Goal: Task Accomplishment & Management: Use online tool/utility

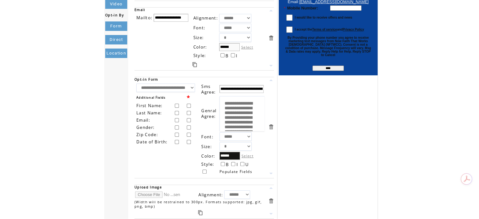
scroll to position [179, 0]
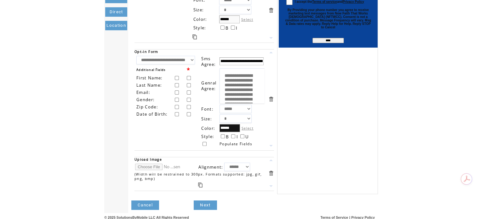
click at [157, 164] on input "file" at bounding box center [158, 167] width 47 height 7
click at [265, 24] on td "**********" at bounding box center [201, 10] width 132 height 61
click at [149, 166] on input "file" at bounding box center [158, 167] width 47 height 7
type input "**********"
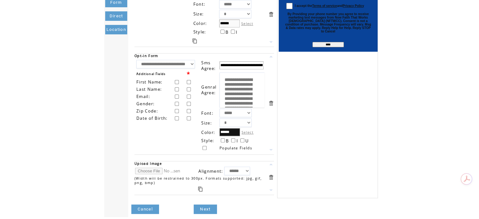
scroll to position [178, 0]
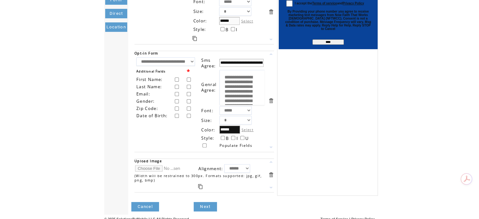
click at [271, 160] on link at bounding box center [271, 162] width 6 height 6
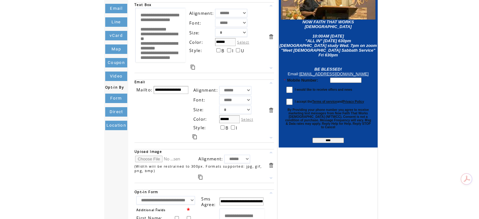
scroll to position [43, 0]
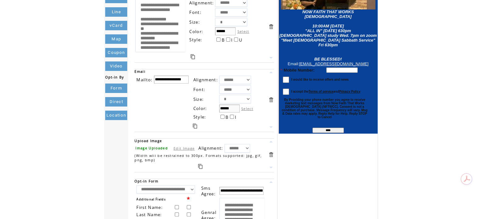
scroll to position [91, 0]
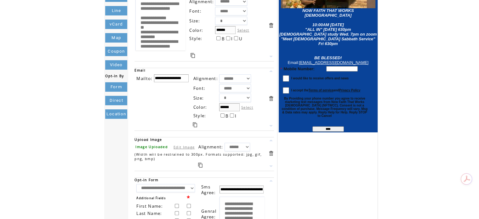
click at [269, 139] on link at bounding box center [271, 140] width 6 height 6
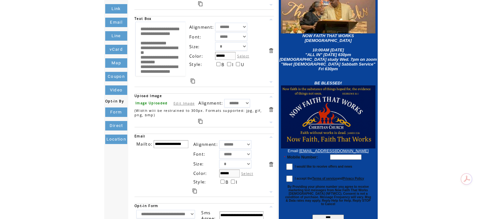
scroll to position [65, 0]
click at [274, 98] on link at bounding box center [271, 97] width 6 height 6
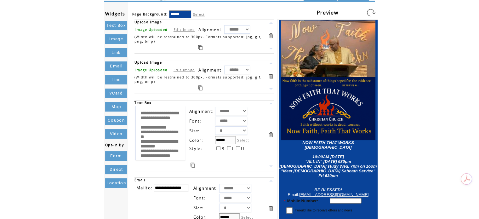
scroll to position [0, 0]
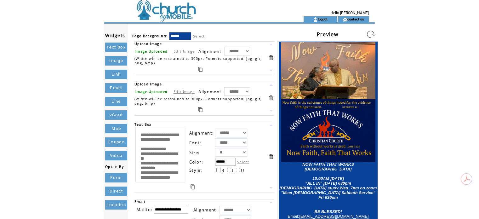
click at [271, 126] on link at bounding box center [271, 125] width 6 height 6
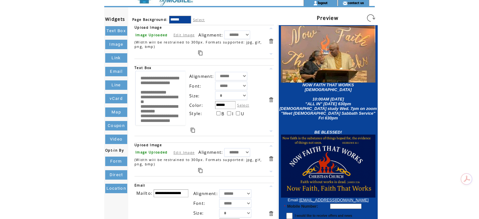
scroll to position [21, 0]
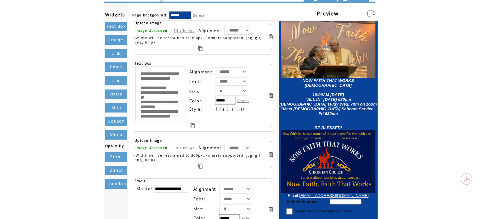
click at [270, 141] on link at bounding box center [271, 141] width 6 height 6
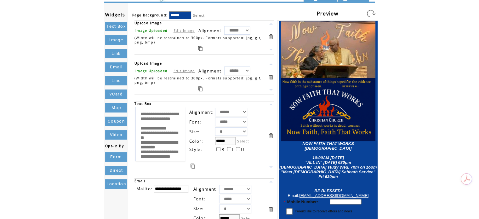
click at [270, 105] on link at bounding box center [271, 105] width 6 height 6
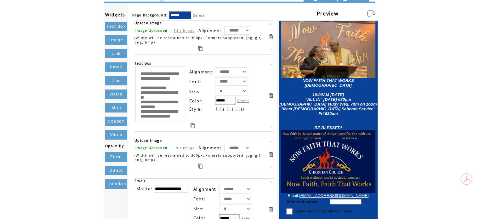
click at [269, 143] on link at bounding box center [271, 141] width 6 height 6
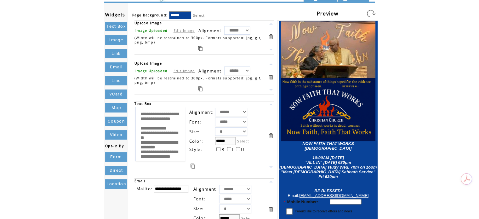
click at [271, 65] on link at bounding box center [271, 64] width 6 height 6
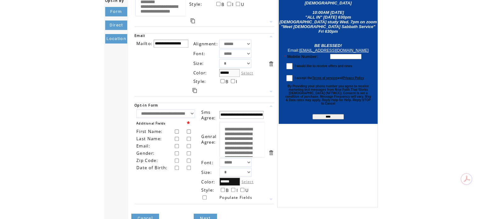
scroll to position [179, 0]
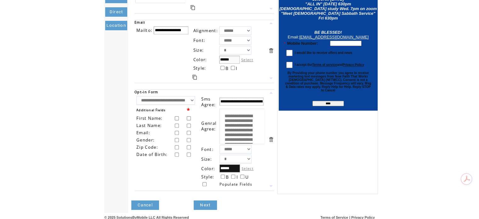
click at [207, 204] on link "Next" at bounding box center [205, 204] width 23 height 9
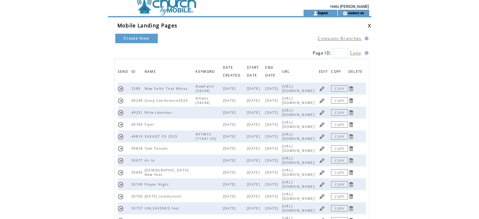
scroll to position [10, 0]
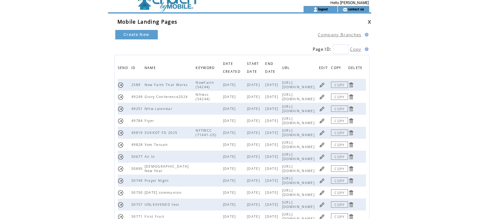
click at [325, 135] on link at bounding box center [322, 133] width 6 height 6
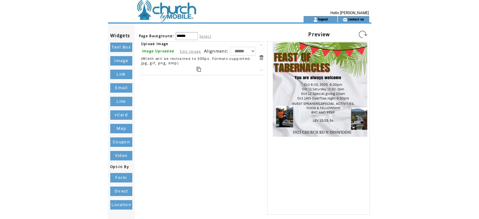
click at [123, 60] on link "Image" at bounding box center [121, 60] width 22 height 9
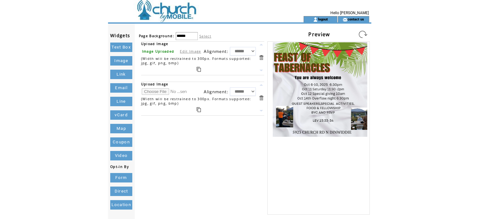
click at [163, 91] on input "file" at bounding box center [165, 91] width 47 height 7
type input "**********"
click at [263, 84] on link at bounding box center [261, 85] width 6 height 6
click at [189, 90] on link "Edit Image" at bounding box center [190, 91] width 21 height 5
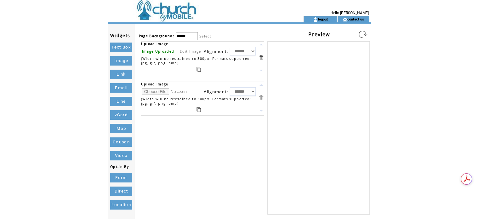
click at [230, 127] on td "Upload Image Image Uploaded Edit Image Alignment: **** ****** ***** (Width will…" at bounding box center [203, 127] width 130 height 173
click at [156, 89] on input "file" at bounding box center [165, 91] width 47 height 7
click at [263, 109] on link at bounding box center [261, 111] width 6 height 6
click at [261, 87] on link at bounding box center [261, 85] width 6 height 6
click at [261, 86] on link at bounding box center [261, 85] width 6 height 6
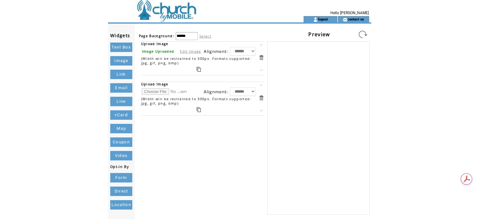
click at [190, 50] on link "Edit Image" at bounding box center [190, 51] width 21 height 5
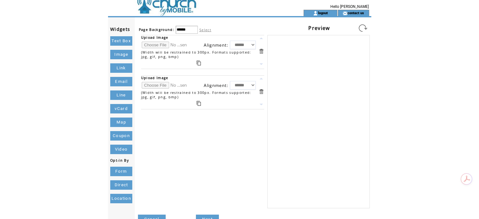
scroll to position [7, 0]
click at [360, 29] on link at bounding box center [363, 28] width 10 height 10
click at [364, 25] on link at bounding box center [363, 28] width 10 height 10
click at [361, 26] on link at bounding box center [363, 28] width 10 height 10
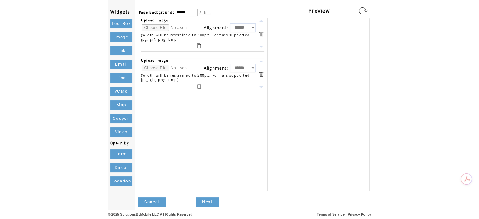
click at [153, 200] on link "Cancel" at bounding box center [152, 201] width 28 height 9
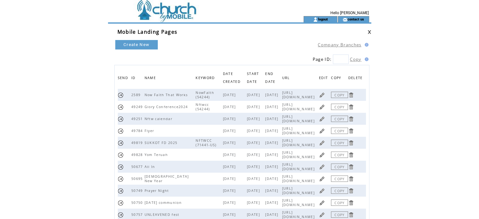
click at [348, 145] on link "COPY" at bounding box center [339, 143] width 17 height 6
click at [325, 145] on link at bounding box center [322, 143] width 6 height 6
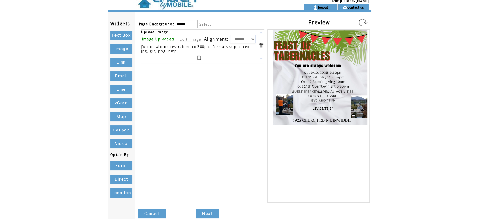
scroll to position [24, 0]
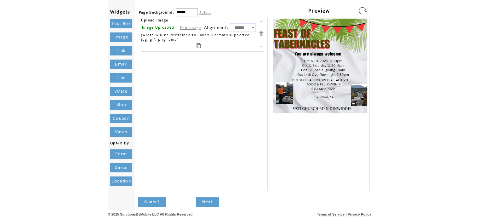
click at [119, 35] on link "Image" at bounding box center [121, 36] width 22 height 9
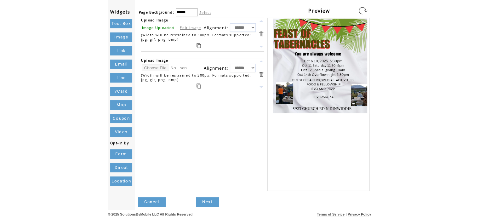
click at [161, 66] on input "file" at bounding box center [165, 68] width 47 height 7
type input "**********"
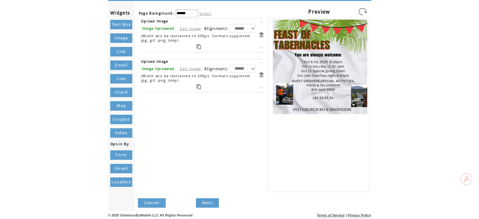
scroll to position [24, 0]
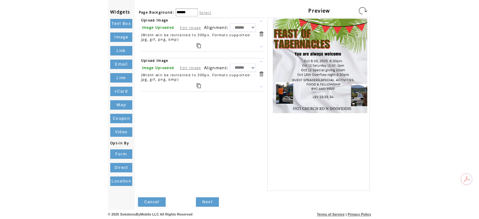
click at [259, 72] on link at bounding box center [261, 74] width 6 height 6
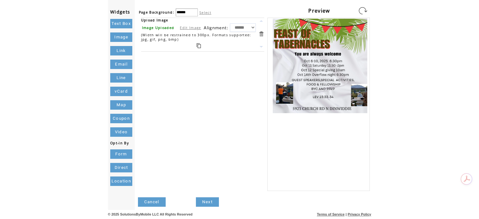
click at [207, 204] on link "Next" at bounding box center [207, 201] width 23 height 9
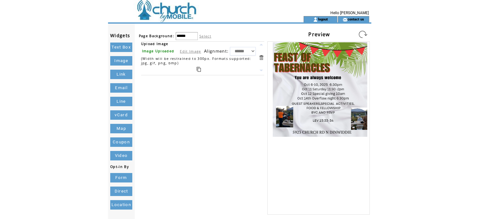
click at [125, 178] on link "Form" at bounding box center [121, 177] width 22 height 9
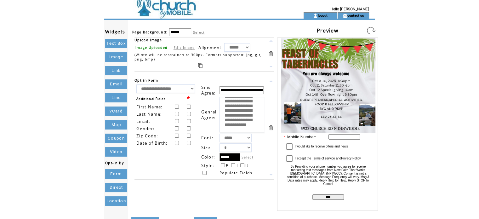
scroll to position [6, 0]
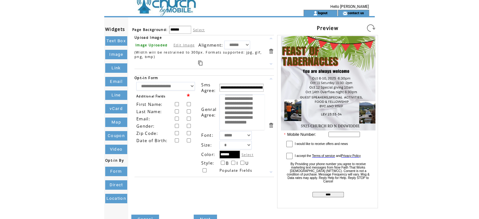
click at [254, 89] on input "**********" at bounding box center [242, 88] width 44 height 8
type input "**********"
click at [250, 183] on td "**********" at bounding box center [204, 121] width 146 height 173
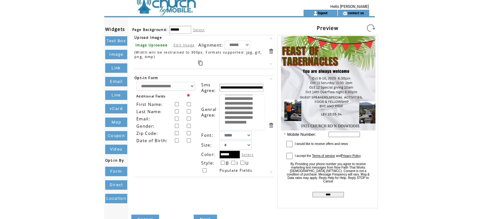
click at [243, 88] on input "**********" at bounding box center [242, 88] width 44 height 8
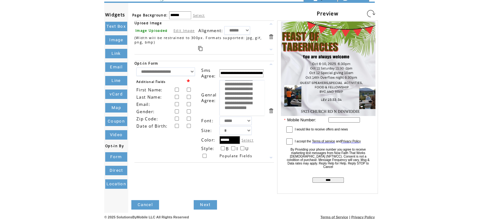
scroll to position [24, 0]
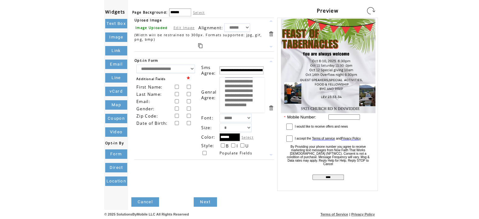
click at [271, 107] on link at bounding box center [271, 108] width 6 height 6
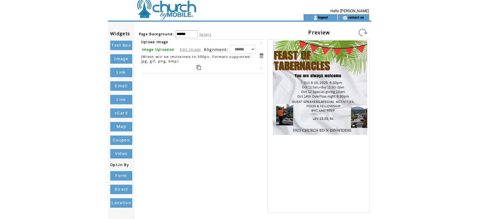
scroll to position [0, 0]
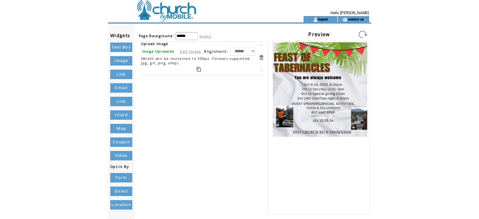
click at [118, 48] on link "Text Box" at bounding box center [121, 47] width 22 height 9
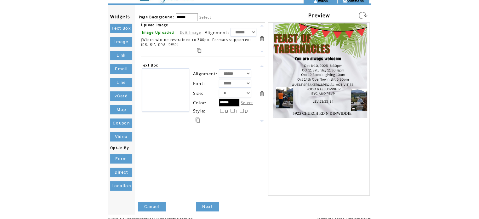
scroll to position [24, 0]
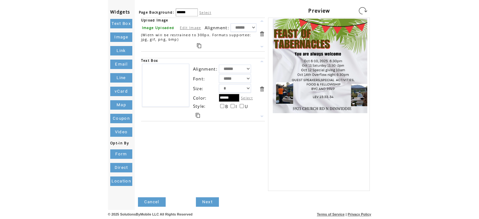
click at [265, 92] on link at bounding box center [262, 89] width 6 height 6
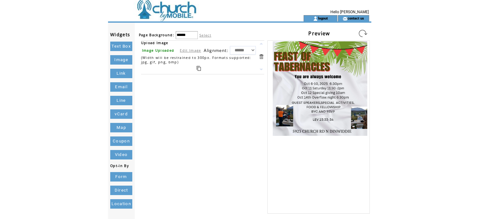
scroll to position [0, 0]
